Goal: Use online tool/utility

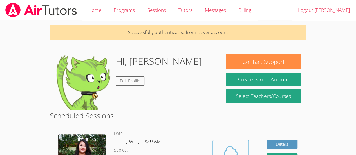
click at [226, 144] on icon at bounding box center [231, 152] width 16 height 16
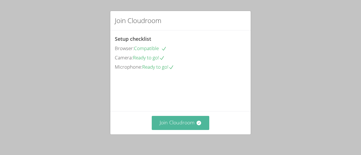
click at [171, 123] on button "Join Cloudroom" at bounding box center [181, 123] width 58 height 14
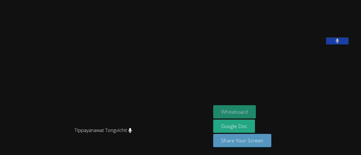
click at [230, 115] on button "Whiteboard" at bounding box center [234, 111] width 43 height 13
